Goal: Entertainment & Leisure: Consume media (video, audio)

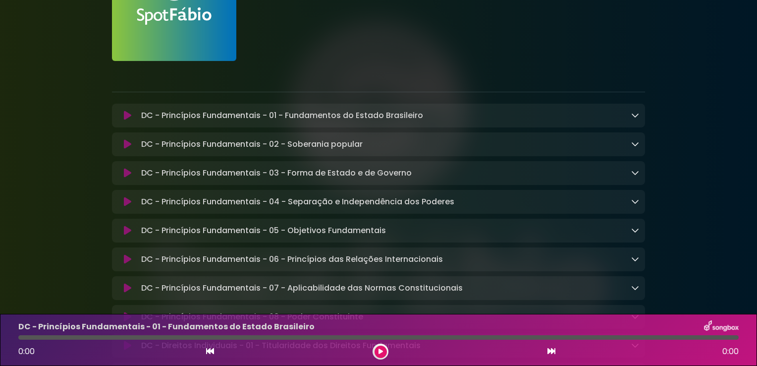
scroll to position [149, 0]
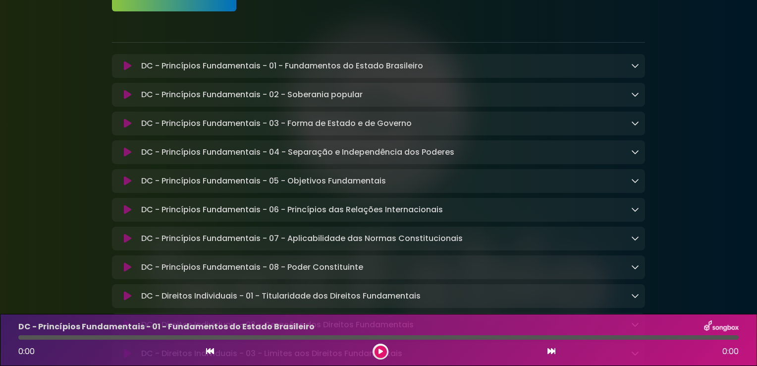
click at [636, 186] on link at bounding box center [635, 180] width 8 height 11
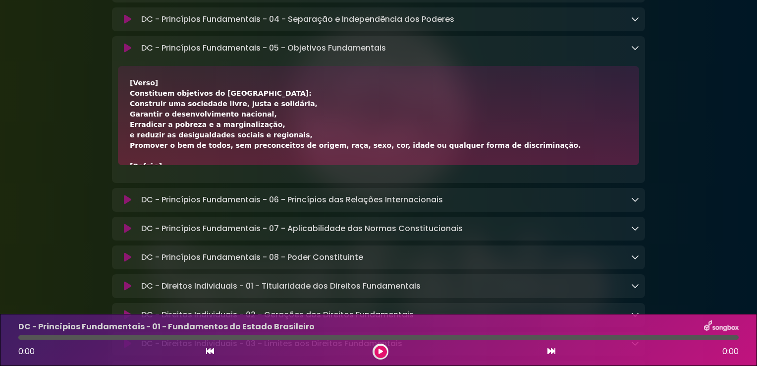
scroll to position [297, 0]
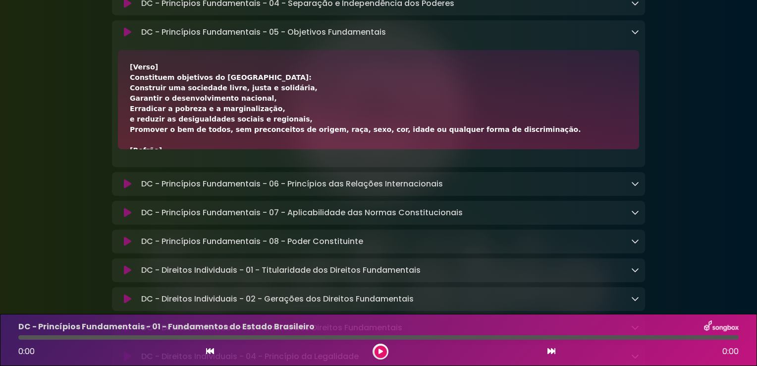
click at [384, 351] on button at bounding box center [381, 351] width 12 height 12
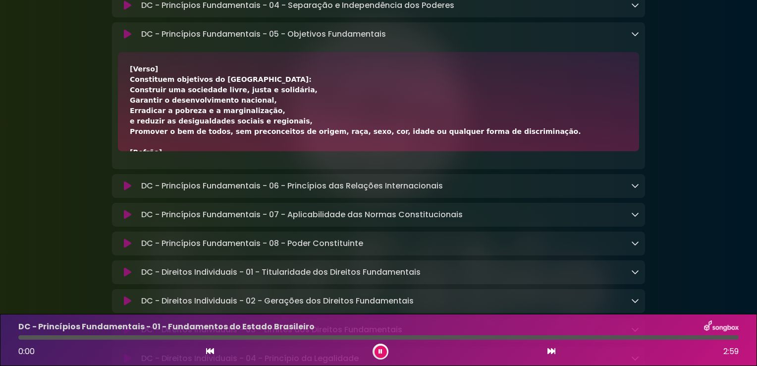
scroll to position [299, 0]
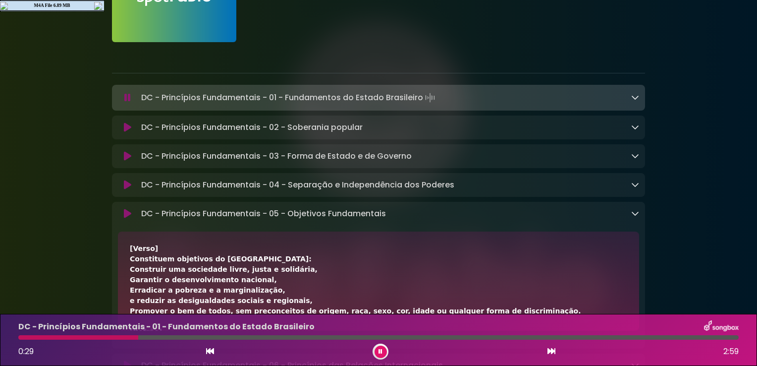
scroll to position [101, 0]
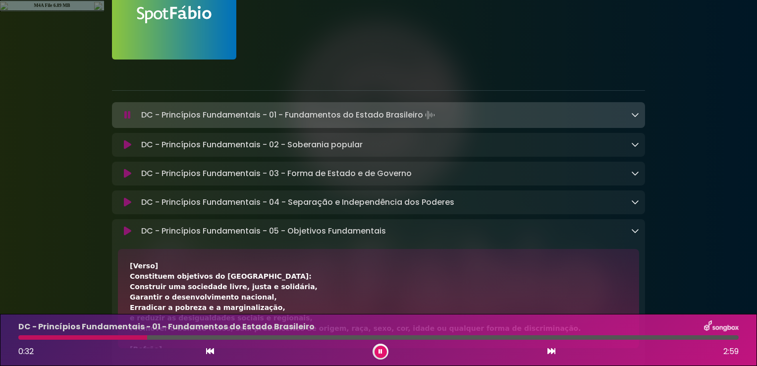
click at [634, 115] on icon at bounding box center [635, 114] width 8 height 8
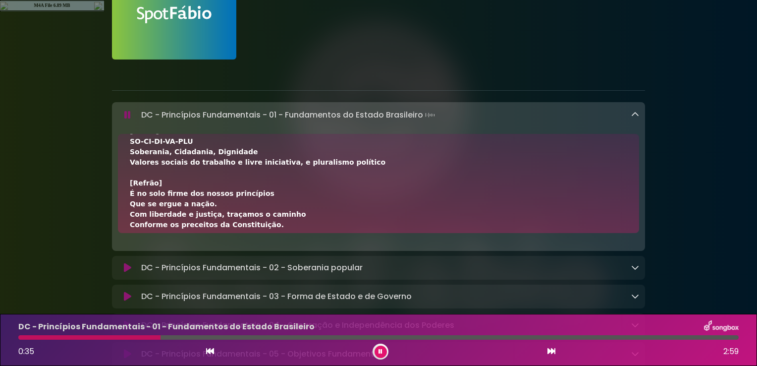
scroll to position [362, 0]
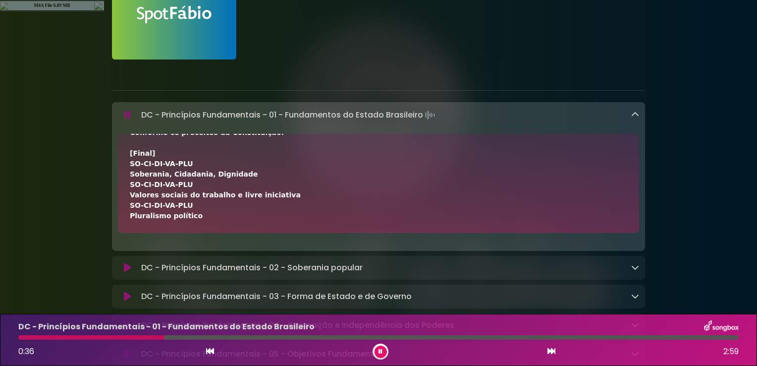
drag, startPoint x: 133, startPoint y: 151, endPoint x: 270, endPoint y: 223, distance: 155.4
click at [271, 223] on div "[Verso 1] A República Federativa do Brasil É formada pela união indissolúvel Do…" at bounding box center [378, 183] width 521 height 99
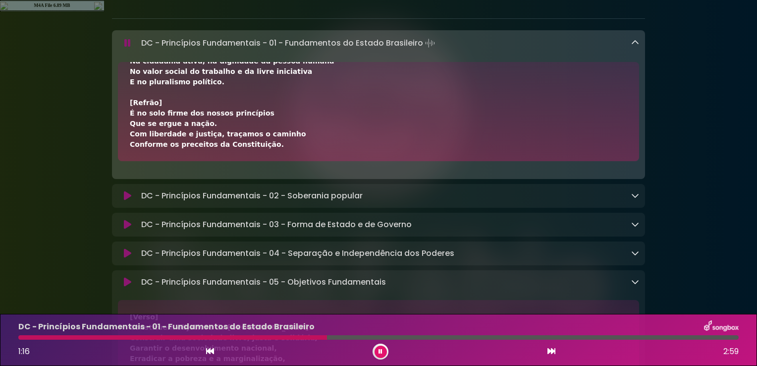
scroll to position [299, 0]
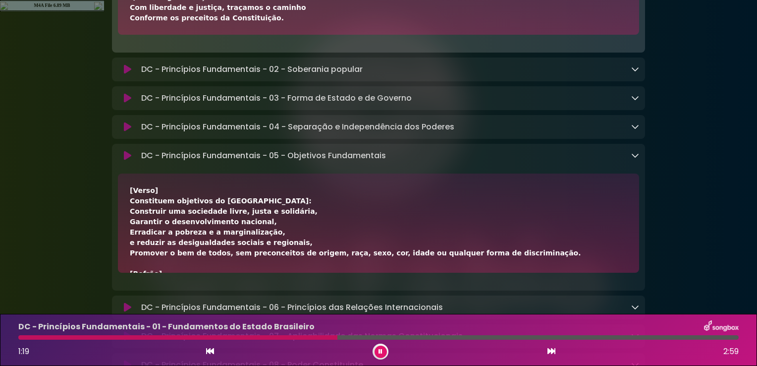
click at [636, 159] on icon at bounding box center [635, 155] width 8 height 8
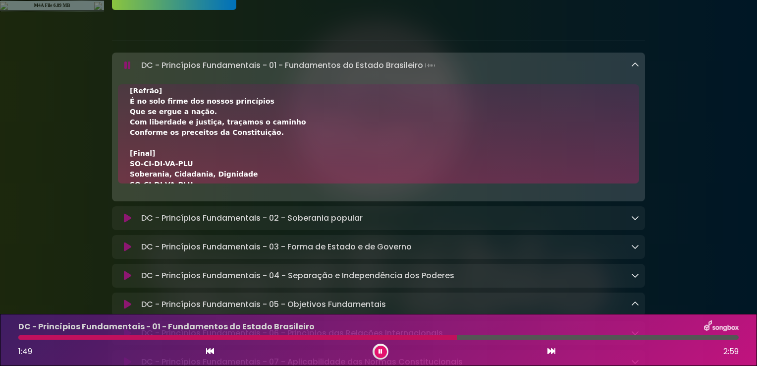
scroll to position [361, 0]
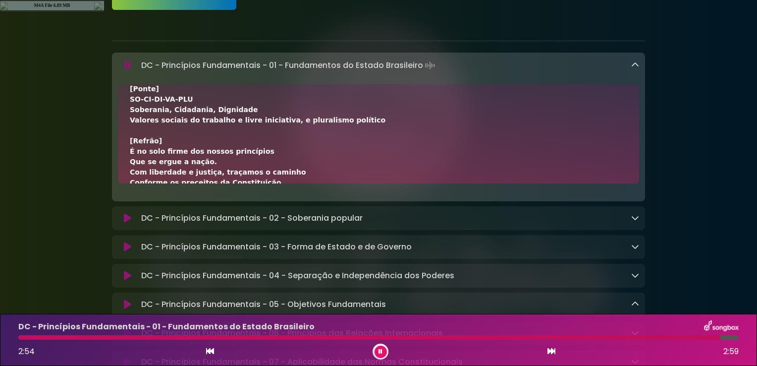
scroll to position [312, 0]
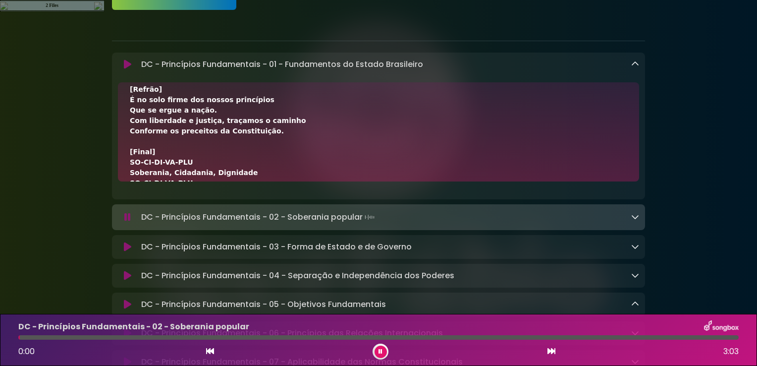
click at [634, 70] on div at bounding box center [635, 64] width 8 height 12
click at [636, 64] on icon at bounding box center [635, 64] width 8 height 8
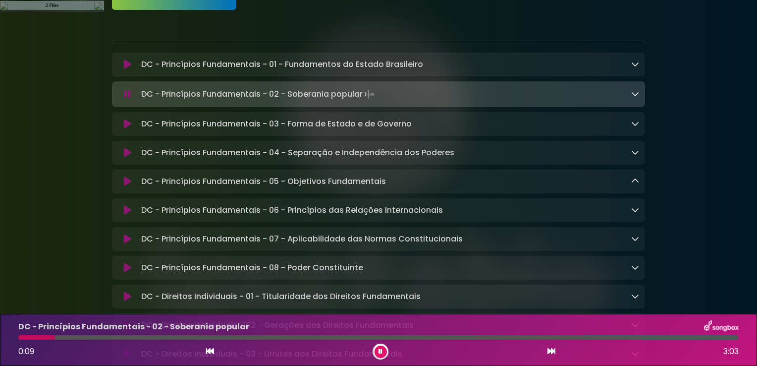
click at [630, 99] on div "DC - Princípios Fundamentais - 02 - Soberania popular Loading Track..." at bounding box center [388, 94] width 502 height 14
click at [636, 94] on icon at bounding box center [635, 94] width 8 height 8
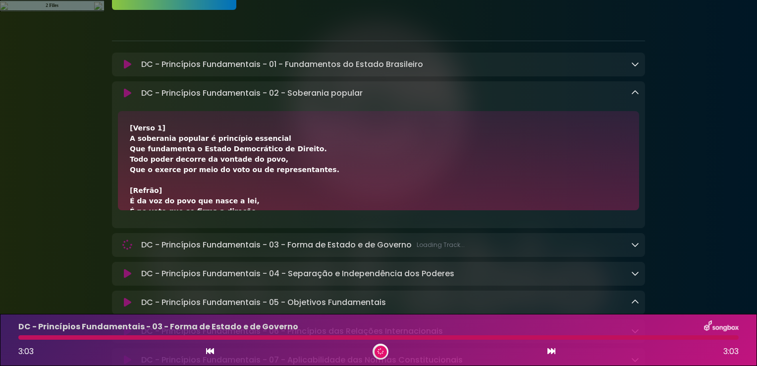
click at [634, 94] on icon at bounding box center [635, 93] width 8 height 8
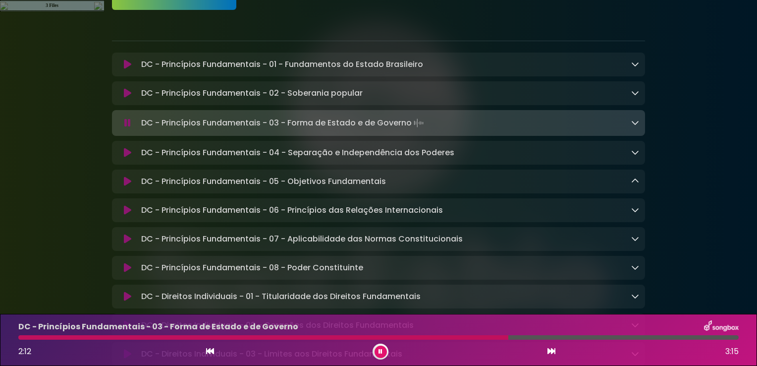
click at [381, 353] on icon at bounding box center [381, 351] width 4 height 6
